Goal: Information Seeking & Learning: Learn about a topic

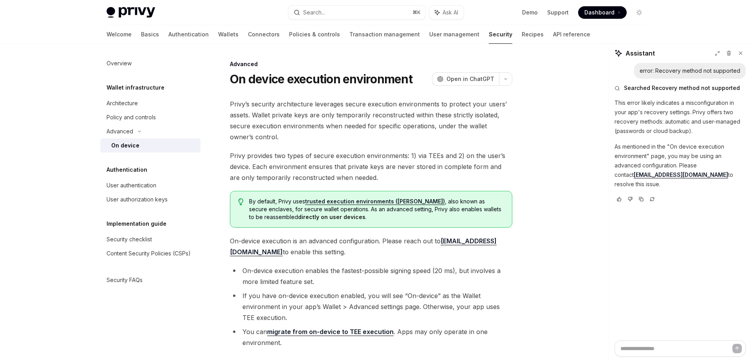
scroll to position [6, 0]
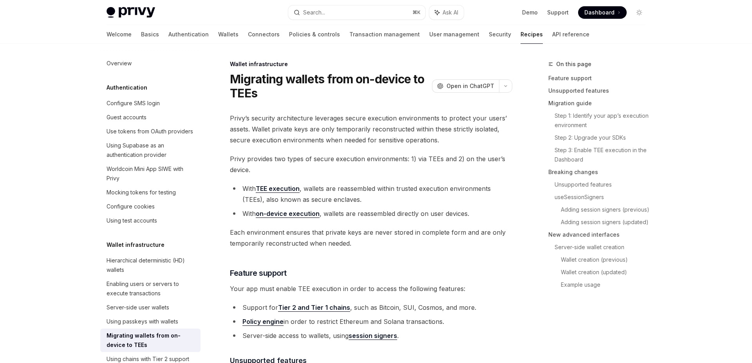
scroll to position [1451, 0]
